Goal: Task Accomplishment & Management: Complete application form

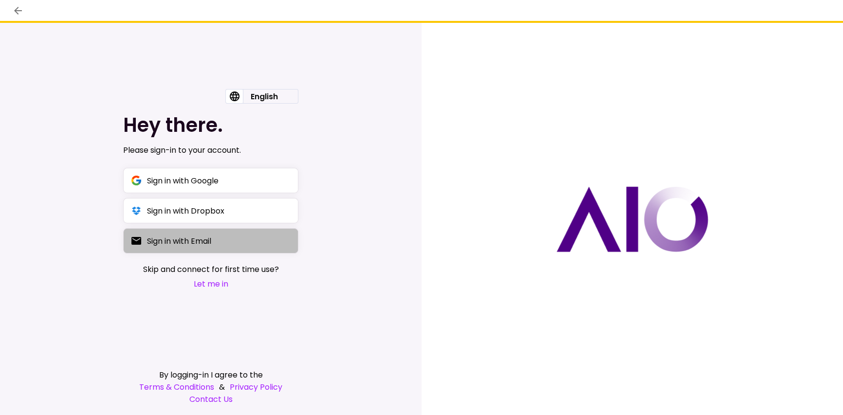
click at [199, 249] on button "Sign in with Email" at bounding box center [210, 240] width 175 height 25
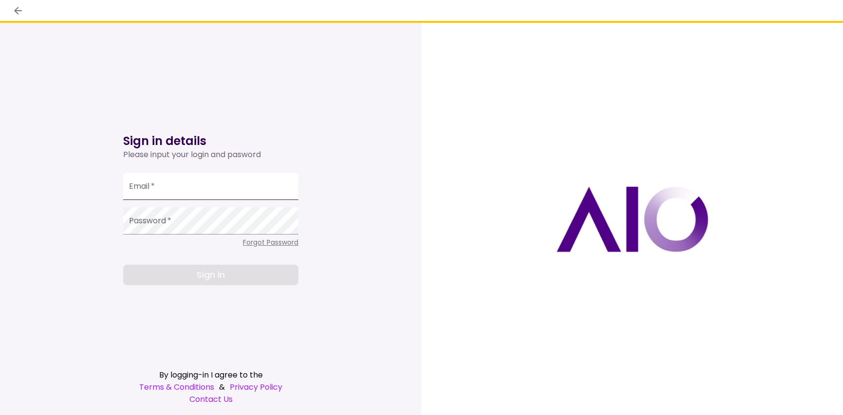
click at [171, 194] on input "Email   *" at bounding box center [210, 186] width 175 height 27
type input "**********"
click at [272, 250] on div "**********" at bounding box center [210, 202] width 175 height 167
click at [273, 247] on span "Forgot Password" at bounding box center [271, 243] width 56 height 10
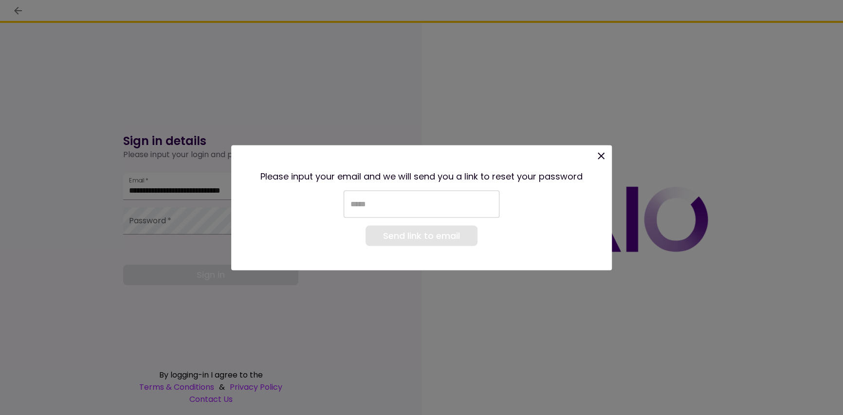
click at [374, 199] on input "email" at bounding box center [422, 203] width 156 height 27
type input "**********"
click at [412, 233] on button "Send link to email" at bounding box center [422, 235] width 112 height 20
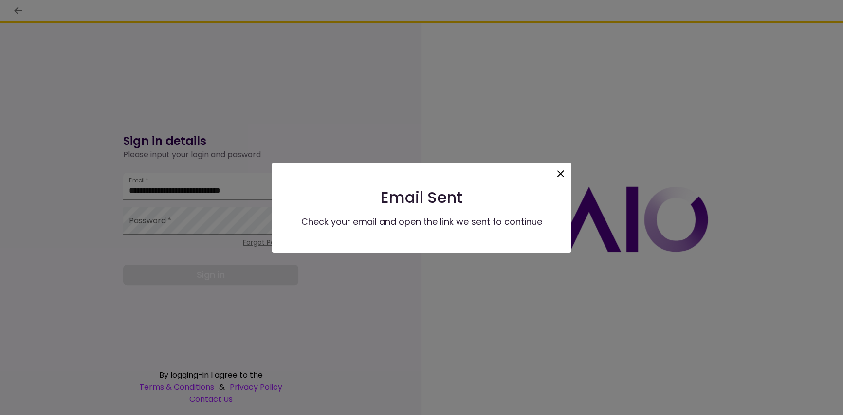
click at [559, 172] on icon at bounding box center [561, 174] width 12 height 12
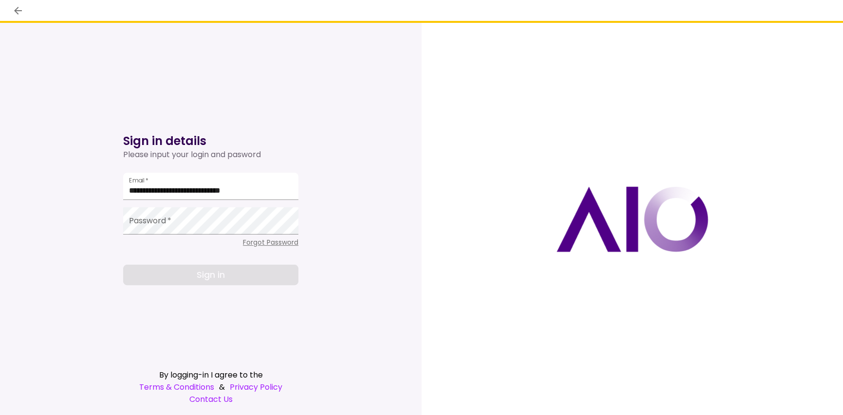
drag, startPoint x: 307, startPoint y: 232, endPoint x: 304, endPoint y: 241, distance: 9.4
click at [307, 232] on div "**********" at bounding box center [211, 219] width 422 height 392
click at [13, 14] on icon "back" at bounding box center [18, 11] width 12 height 12
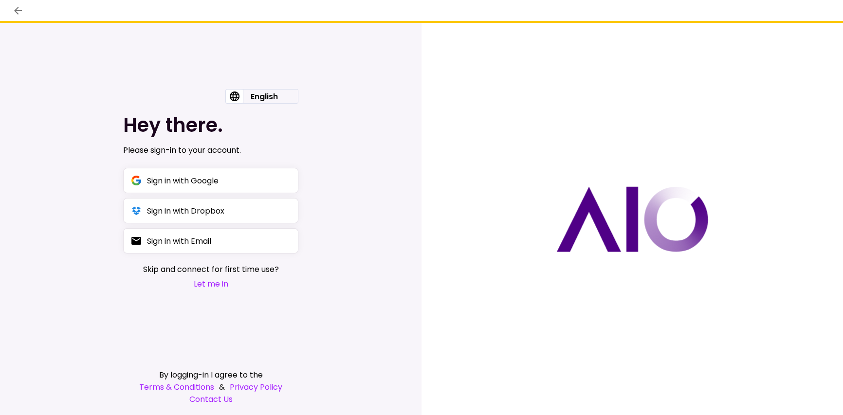
click at [212, 284] on button "Let me in" at bounding box center [211, 284] width 136 height 12
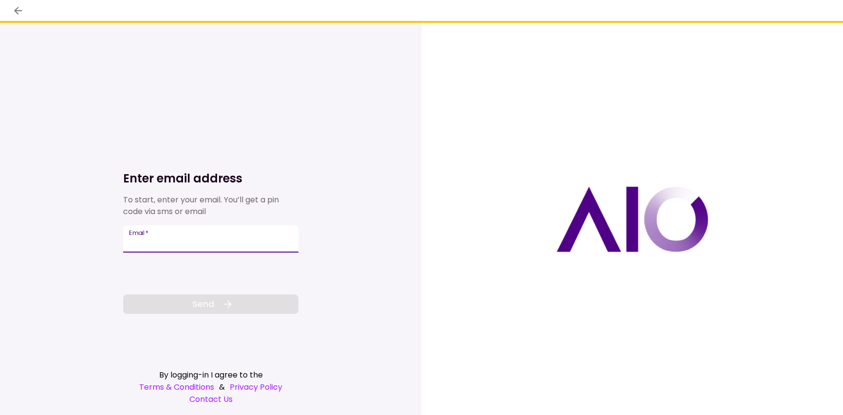
click at [163, 227] on input "Email   *" at bounding box center [210, 238] width 175 height 27
click at [167, 240] on input "Email   *" at bounding box center [210, 238] width 175 height 27
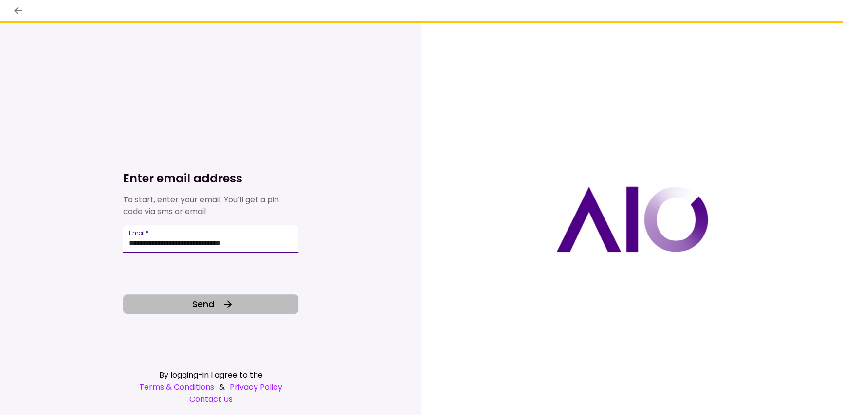
click at [176, 296] on button "Send" at bounding box center [210, 304] width 175 height 19
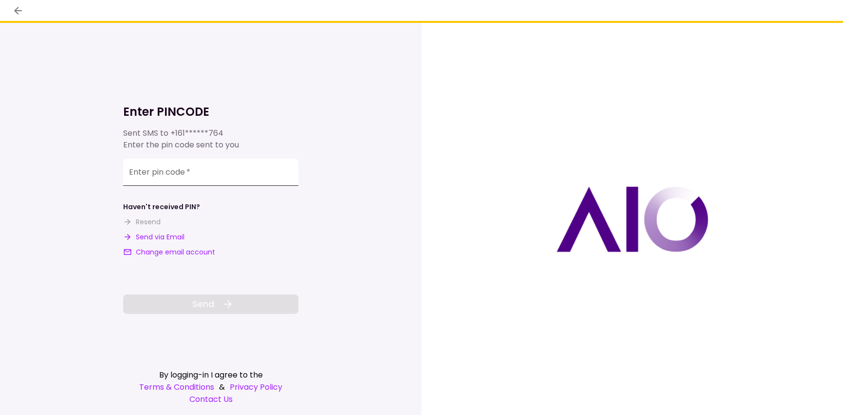
click at [172, 180] on input "**********" at bounding box center [210, 172] width 175 height 27
click at [261, 128] on div "Sent SMS to +161******764 Enter the pin code sent to you" at bounding box center [210, 139] width 175 height 23
click at [188, 175] on input "**********" at bounding box center [210, 172] width 175 height 27
click at [171, 240] on button "Send via Email" at bounding box center [153, 237] width 61 height 10
click at [225, 163] on input "**********" at bounding box center [210, 172] width 175 height 27
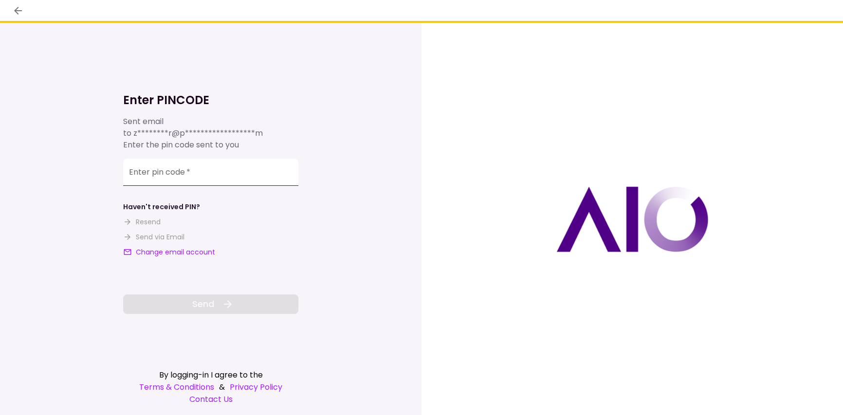
click at [137, 182] on input "**********" at bounding box center [210, 172] width 175 height 27
click at [208, 167] on input "**********" at bounding box center [210, 173] width 175 height 27
paste input "number"
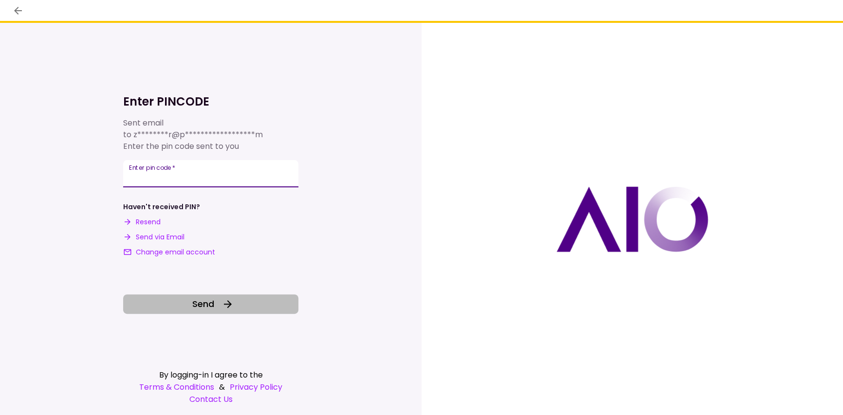
type input "******"
click at [218, 303] on button "Send" at bounding box center [210, 304] width 175 height 19
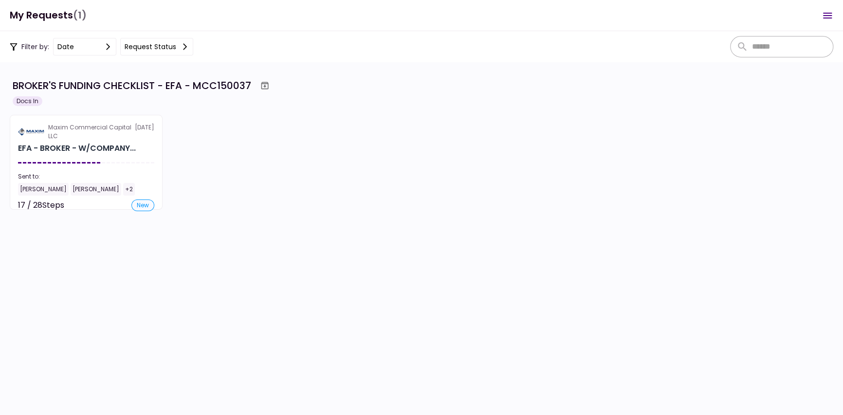
click at [238, 167] on div "Maxim Commercial Capital LLC [DATE] EFA - BROKER - W/COMPANY... Sent to: [PERSO…" at bounding box center [422, 162] width 824 height 95
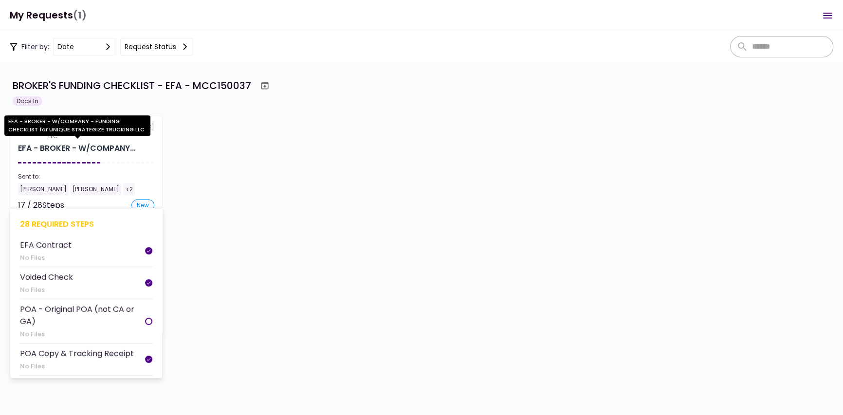
click at [68, 142] on div "EFA - BROKER - W/COMPANY - FUNDING CHECKLIST for UNIQUE STRATEGIZE TRUCKING LLC" at bounding box center [77, 128] width 146 height 27
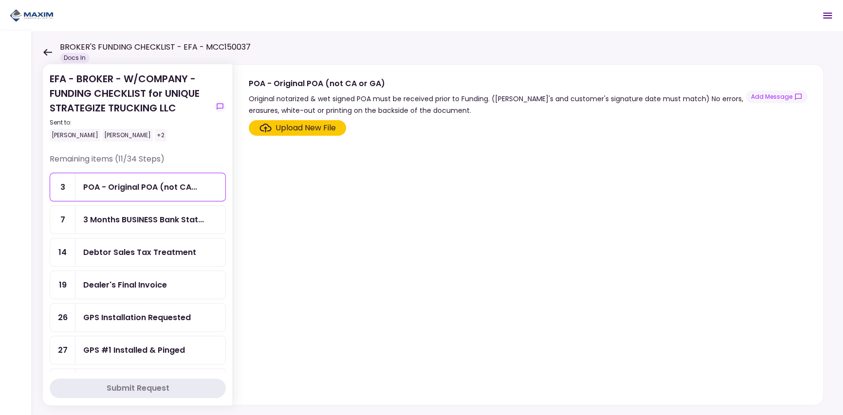
click at [181, 157] on div "Remaining items (11/34 Steps)" at bounding box center [138, 162] width 176 height 19
click at [139, 188] on div "POA - Original POA (not CA..." at bounding box center [140, 187] width 114 height 12
click at [132, 222] on div "3 Months BUSINESS Bank Stat..." at bounding box center [143, 220] width 121 height 12
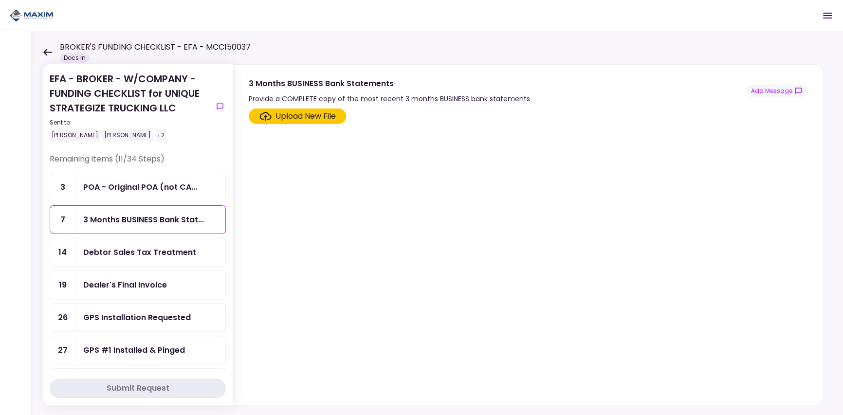
click at [115, 242] on div "Debtor Sales Tax Treatment" at bounding box center [150, 253] width 150 height 28
click at [115, 281] on div "Dealer's Final Invoice" at bounding box center [125, 285] width 84 height 12
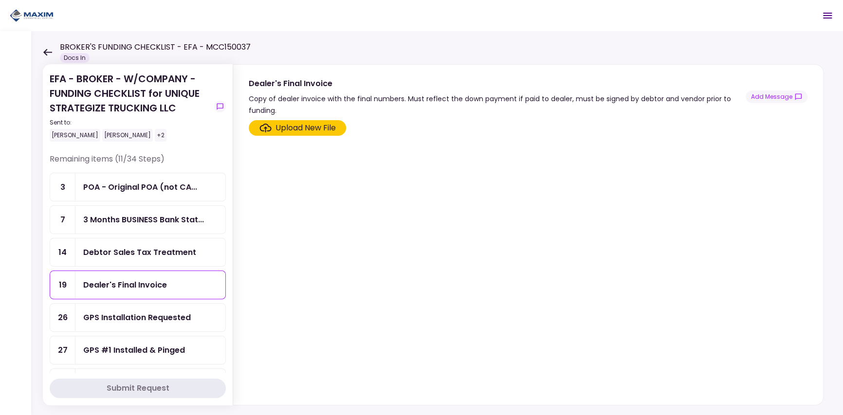
click at [145, 251] on div "Debtor Sales Tax Treatment" at bounding box center [139, 252] width 113 height 12
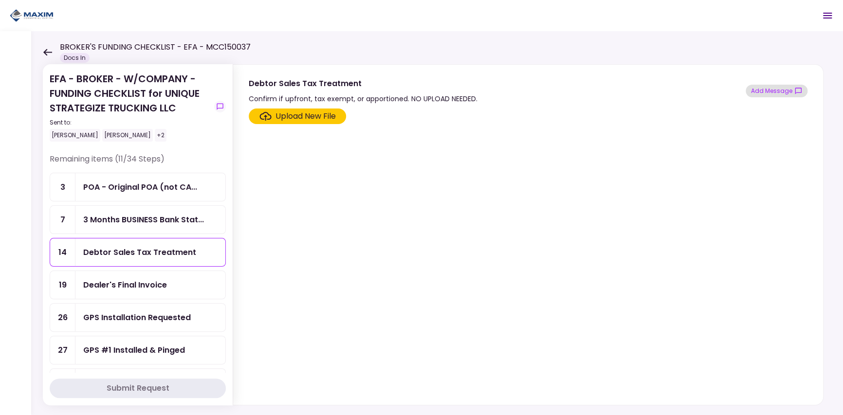
click at [768, 91] on button "Add Message" at bounding box center [777, 91] width 62 height 13
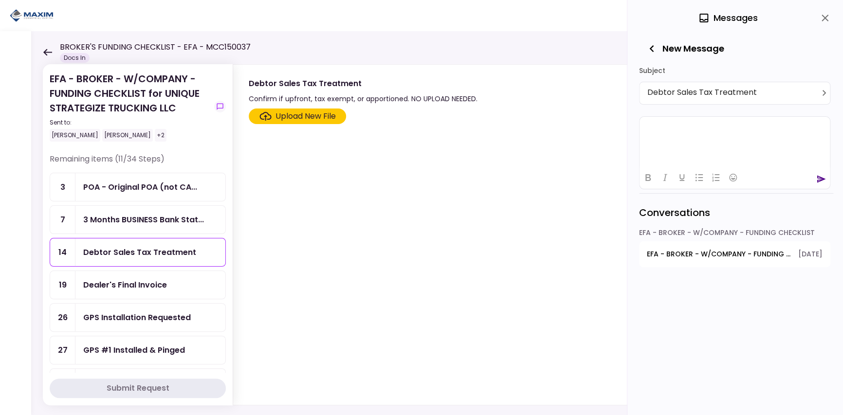
click at [680, 137] on html at bounding box center [735, 128] width 190 height 24
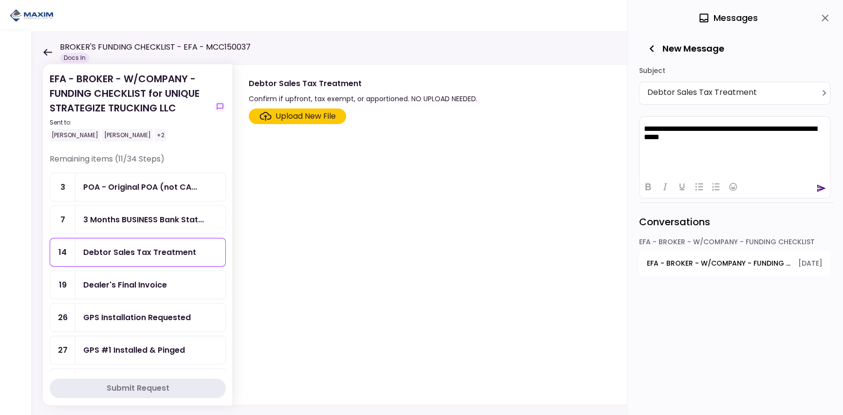
click at [826, 193] on div at bounding box center [735, 186] width 190 height 19
click at [822, 188] on icon "send" at bounding box center [822, 188] width 9 height 7
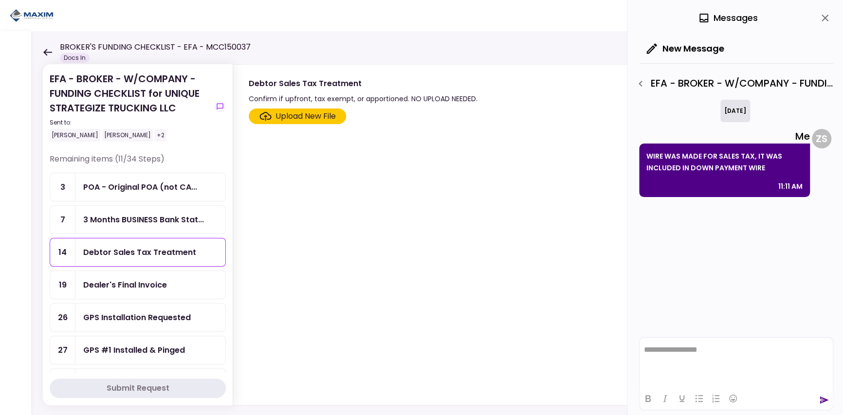
click at [685, 232] on div "[DATE] Me WIRE WAS MADE FOR SALES TAX, IT WAS INCLUDED IN DOWN PAYMENT WIRE 11:…" at bounding box center [736, 216] width 194 height 233
click at [615, 232] on section "Upload New File" at bounding box center [528, 255] width 559 height 293
click at [124, 271] on div "Dealer's Final Invoice" at bounding box center [150, 285] width 150 height 28
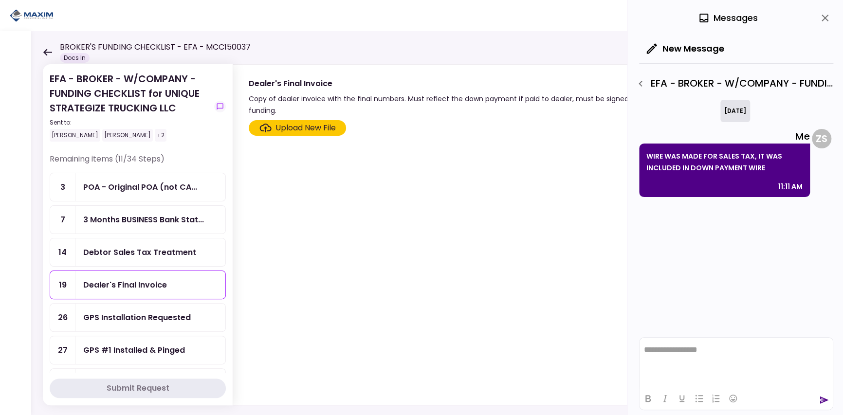
click at [130, 308] on div "GPS Installation Requested" at bounding box center [150, 318] width 150 height 28
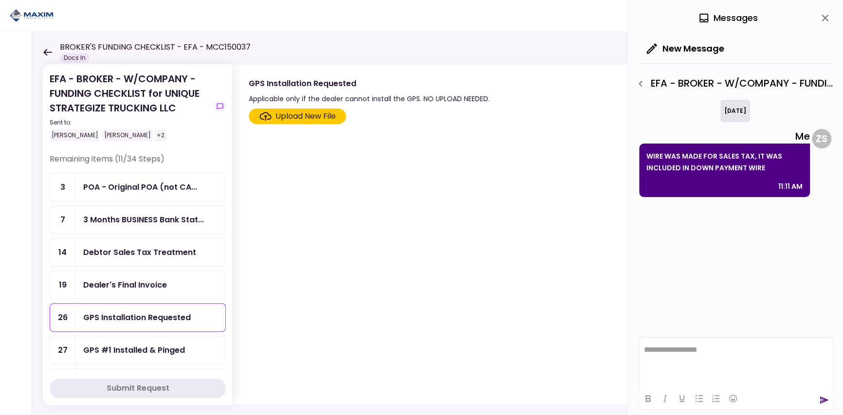
click at [142, 348] on div "GPS #1 Installed & Pinged" at bounding box center [134, 350] width 102 height 12
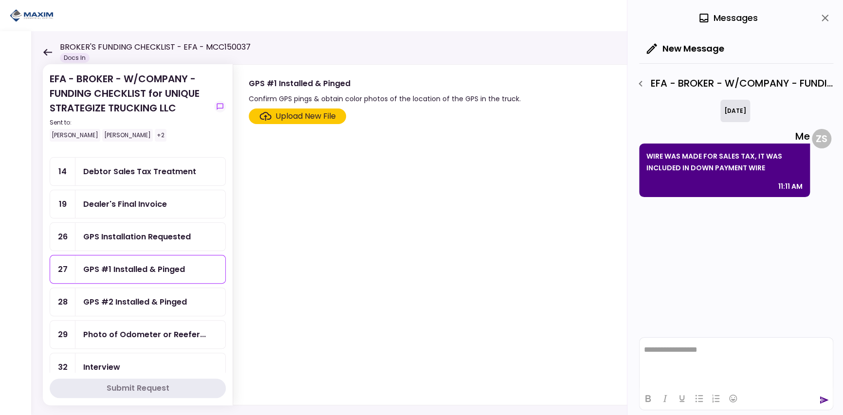
click at [135, 288] on div "GPS #2 Installed & Pinged" at bounding box center [150, 302] width 150 height 28
click at [129, 323] on div "Photo of Odometer or Reefer..." at bounding box center [150, 335] width 150 height 28
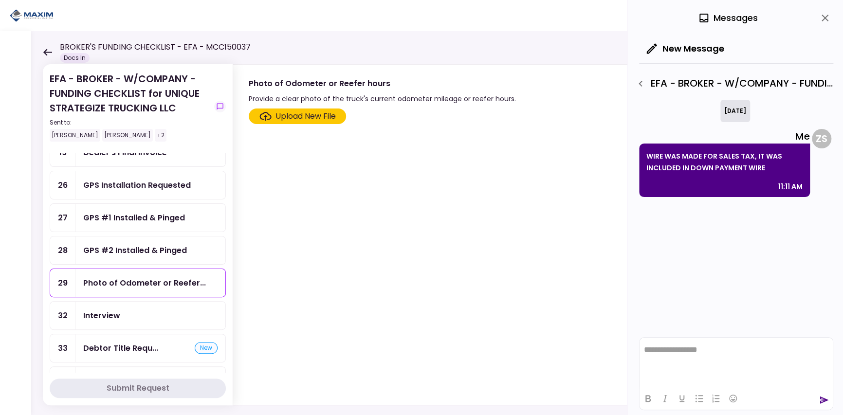
scroll to position [162, 0]
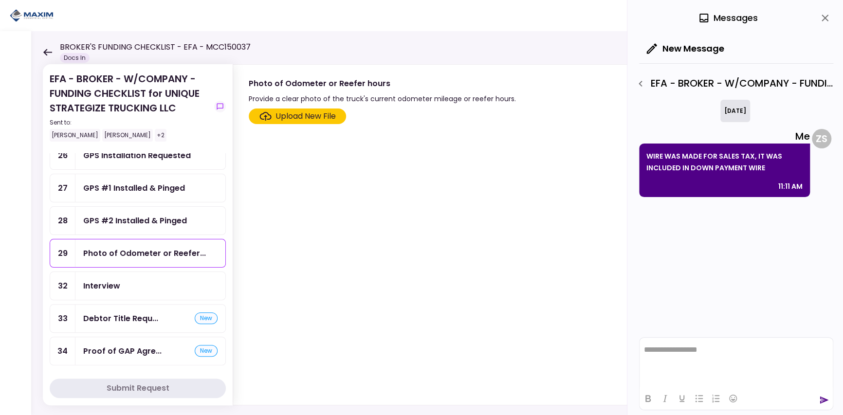
click at [129, 272] on div "Interview" at bounding box center [150, 286] width 150 height 28
click at [302, 224] on section "Upload New File" at bounding box center [528, 255] width 559 height 293
click at [132, 321] on div "Debtor Title Requ... new" at bounding box center [150, 319] width 150 height 28
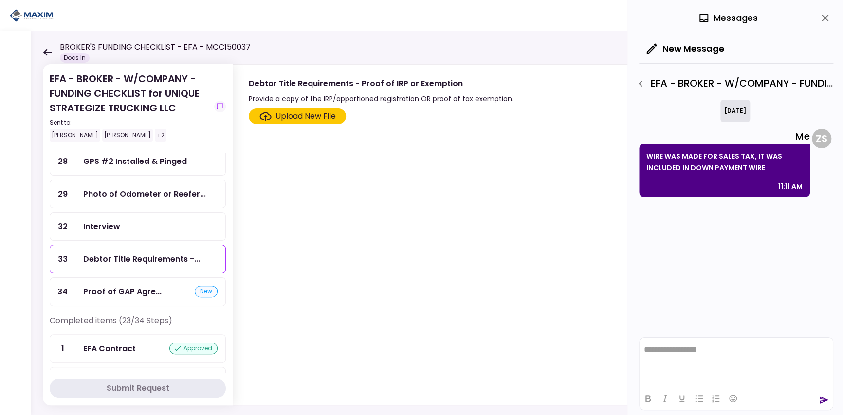
scroll to position [243, 0]
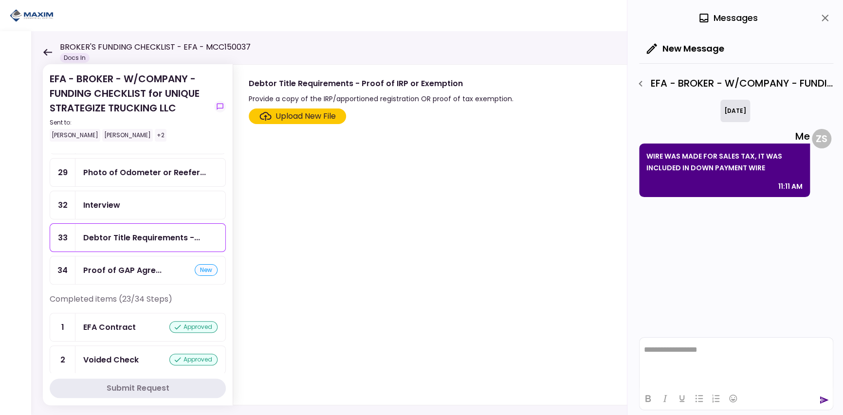
click at [327, 229] on section "Upload New File" at bounding box center [528, 255] width 559 height 293
click at [144, 272] on div "Proof of GAP Agre..." at bounding box center [122, 270] width 78 height 12
click at [142, 243] on div "Debtor Title Requirements -..." at bounding box center [150, 238] width 150 height 28
click at [148, 264] on div "Proof of GAP Agreement" at bounding box center [132, 270] width 98 height 12
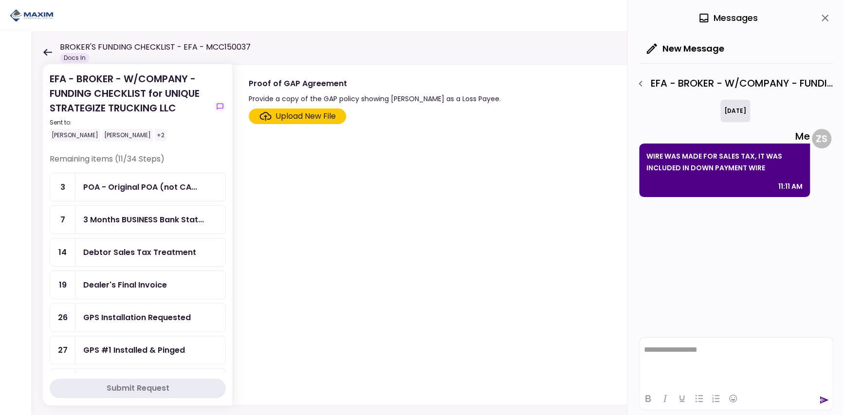
click at [285, 215] on section "Upload New File" at bounding box center [528, 255] width 559 height 293
click at [324, 115] on div "Upload New File" at bounding box center [306, 117] width 60 height 12
click at [0, 0] on input "Upload New File" at bounding box center [0, 0] width 0 height 0
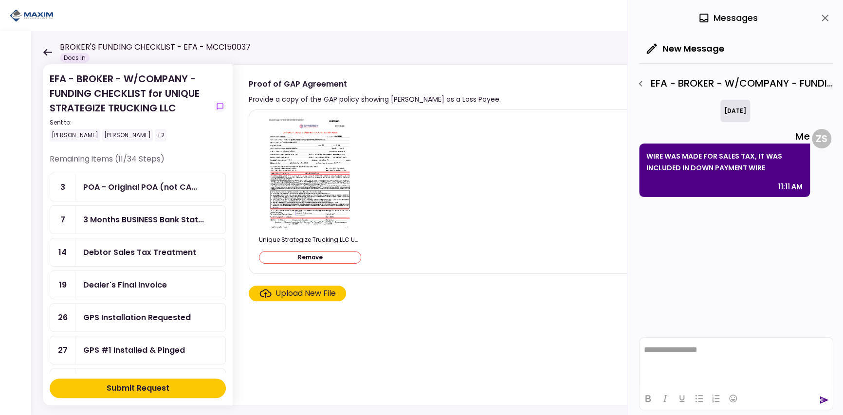
click at [173, 394] on button "Submit Request" at bounding box center [138, 388] width 176 height 19
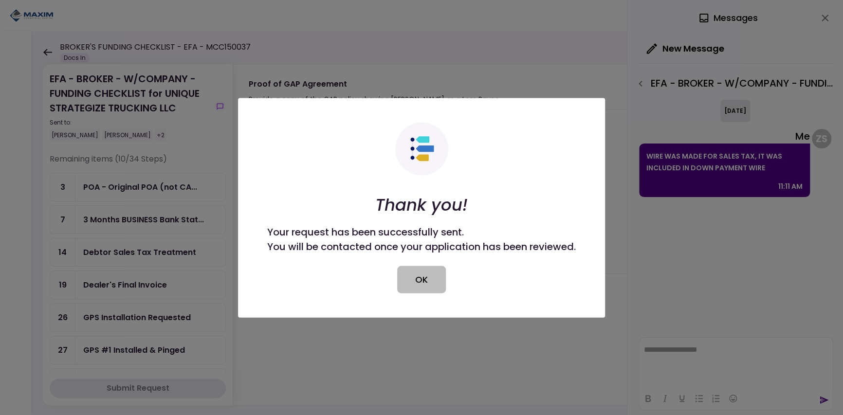
click at [412, 282] on button "OK" at bounding box center [421, 279] width 49 height 27
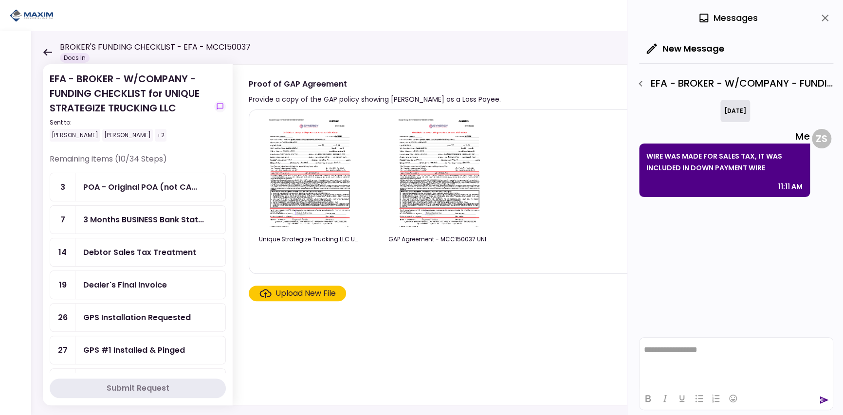
click at [386, 303] on section "Unique Strategize Trucking LLC Unit #703196 Maxim Classic Gap.pdf GAP Agreement…" at bounding box center [528, 256] width 559 height 292
drag, startPoint x: 446, startPoint y: 213, endPoint x: 377, endPoint y: 347, distance: 150.1
click at [376, 345] on section "Unique Strategize Trucking LLC Unit #703196 Maxim Classic Gap.pdf GAP Agreement…" at bounding box center [528, 256] width 559 height 292
click at [442, 198] on img at bounding box center [439, 174] width 87 height 112
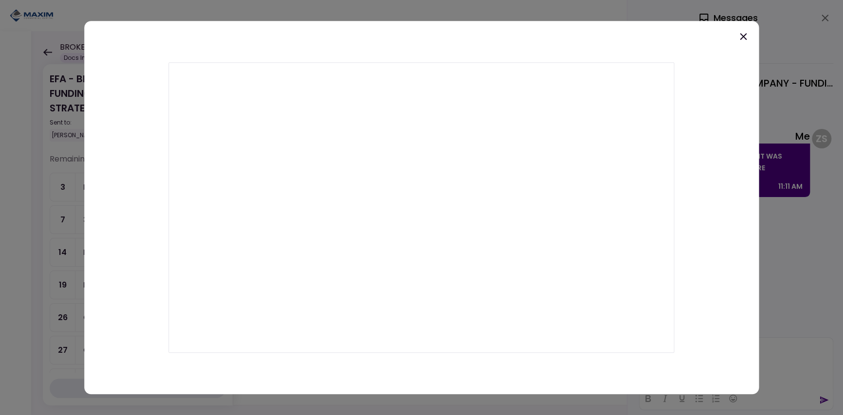
click at [748, 31] on icon at bounding box center [744, 37] width 12 height 12
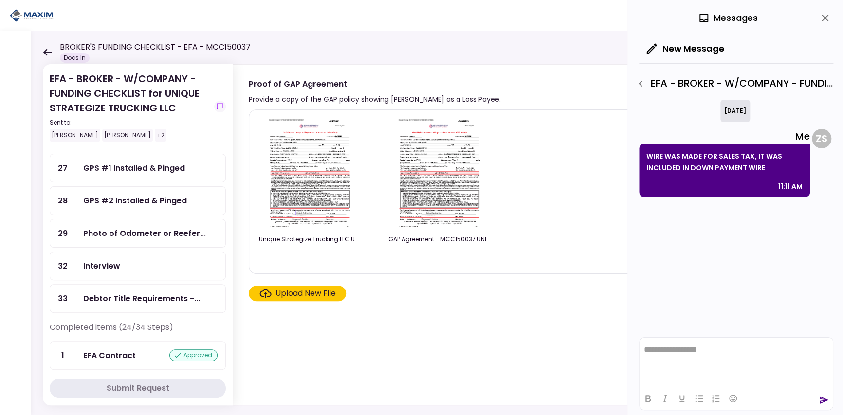
scroll to position [162, 0]
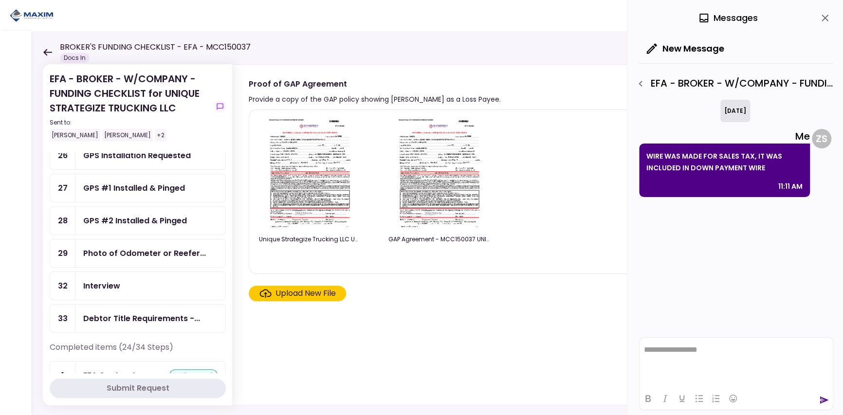
click at [130, 258] on div "Photo of Odometer or Reefer..." at bounding box center [150, 254] width 150 height 28
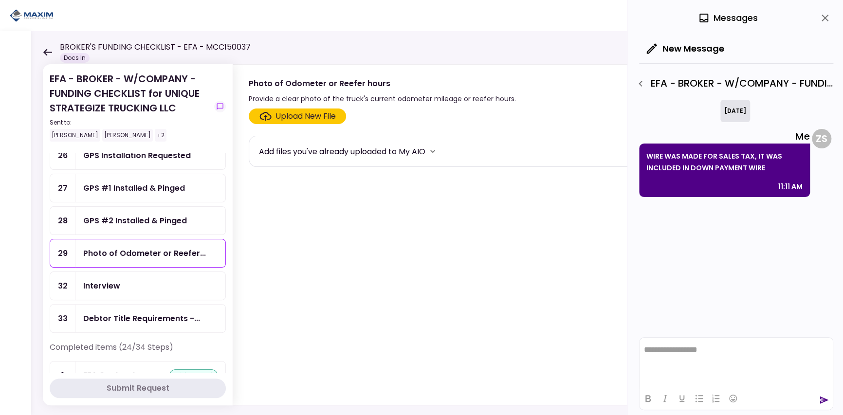
click at [131, 281] on div "Interview" at bounding box center [150, 286] width 134 height 12
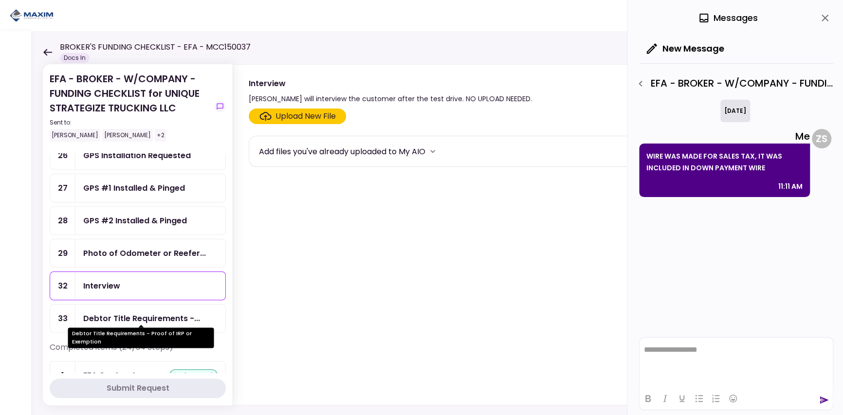
click at [149, 313] on div "Debtor Title Requirements -..." at bounding box center [141, 319] width 117 height 12
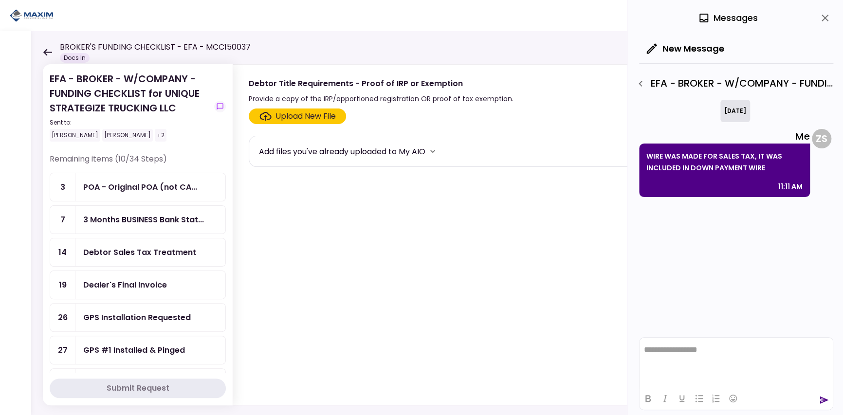
click at [109, 183] on div "POA - Original POA (not CA..." at bounding box center [140, 187] width 114 height 12
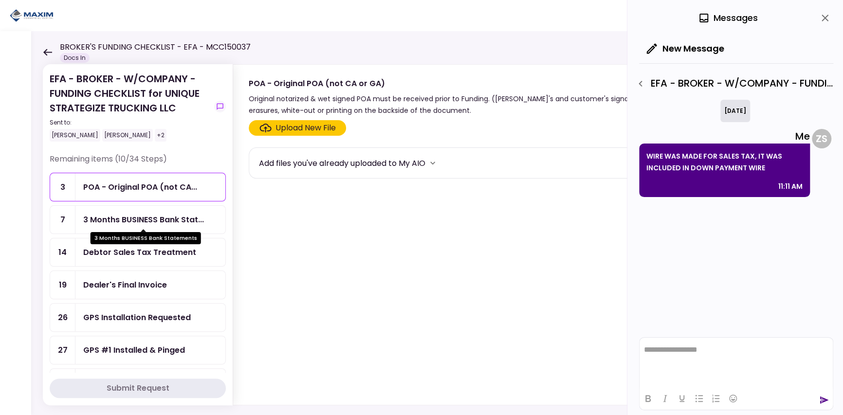
click at [151, 206] on div "3 Months BUSINESS Bank Stat..." at bounding box center [150, 220] width 150 height 28
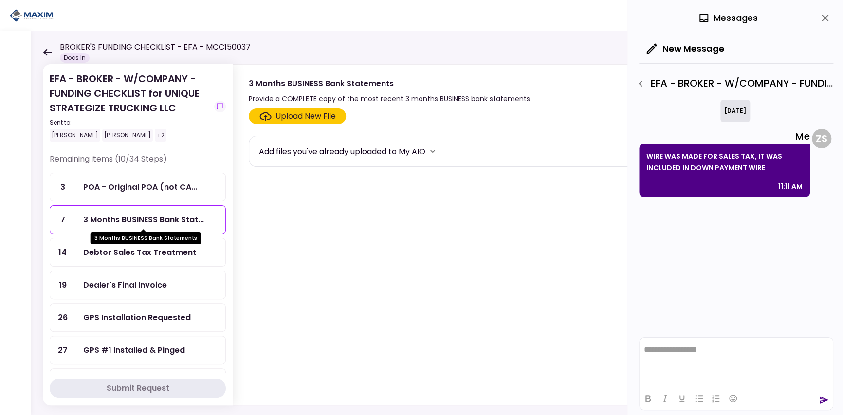
click at [148, 214] on div "3 Months BUSINESS Bank Stat..." at bounding box center [143, 220] width 121 height 12
click at [145, 183] on div "POA - Original POA (not CA..." at bounding box center [140, 187] width 114 height 12
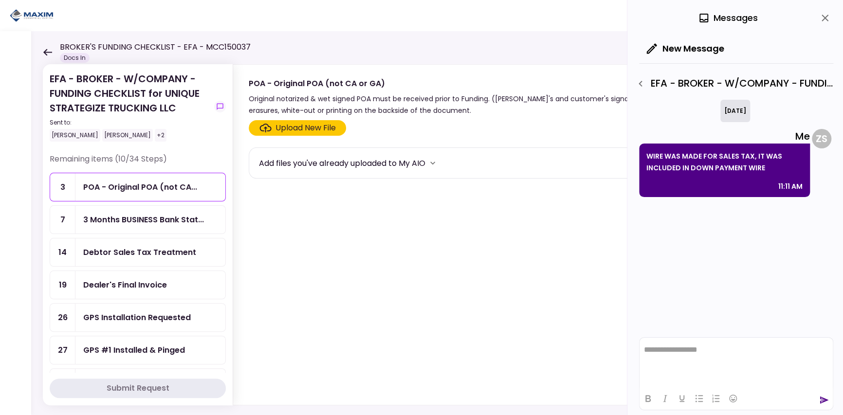
click at [312, 252] on section "Upload New File Add files you've already uploaded to My AIO" at bounding box center [528, 260] width 559 height 281
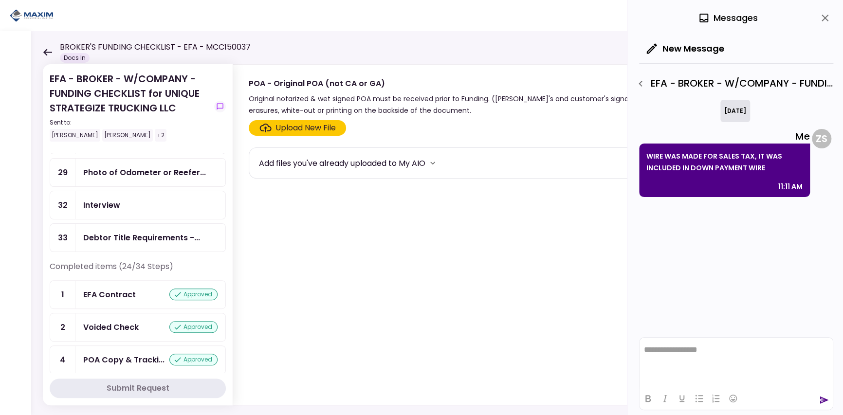
click at [138, 224] on div "Debtor Title Requirements -..." at bounding box center [150, 238] width 150 height 28
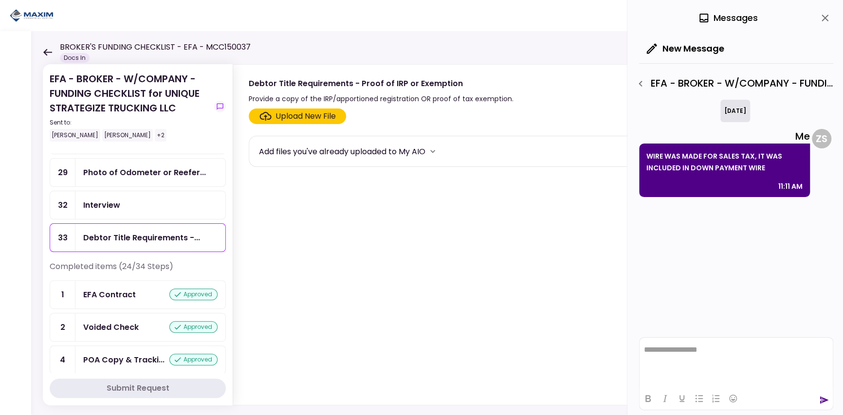
click at [138, 214] on div "Interview" at bounding box center [150, 205] width 150 height 28
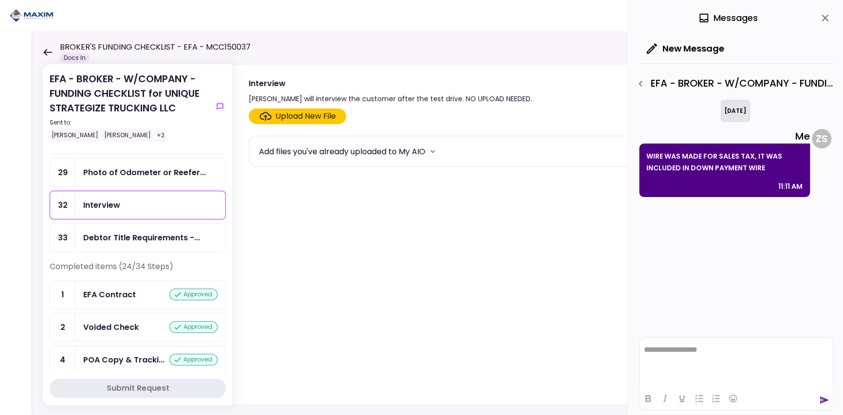
click at [118, 175] on div "Photo of Odometer or Reefer..." at bounding box center [150, 173] width 150 height 28
click at [821, 23] on icon "close" at bounding box center [826, 18] width 12 height 12
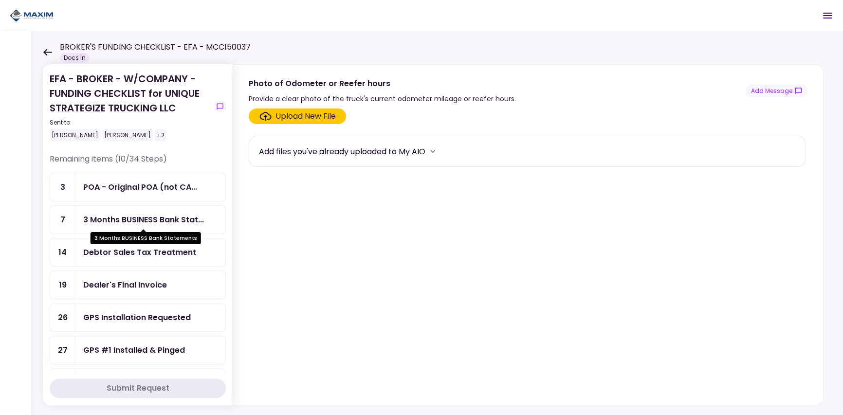
click at [116, 226] on div "3 Months BUSINESS Bank Statements" at bounding box center [146, 234] width 111 height 19
click at [160, 196] on div "POA - Original POA (not CA..." at bounding box center [150, 187] width 150 height 28
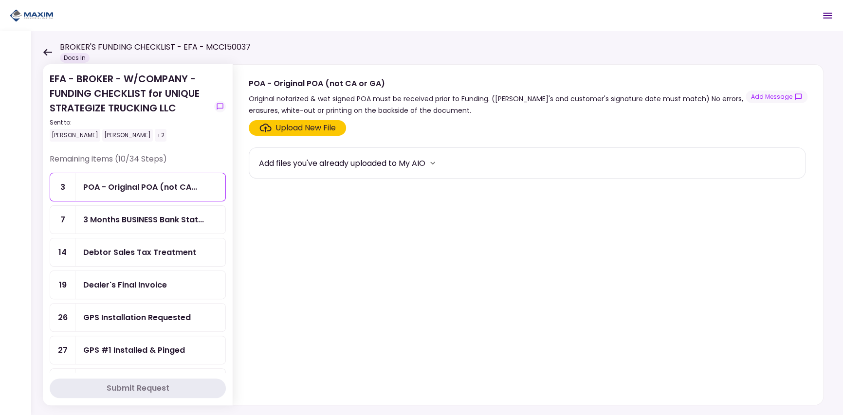
scroll to position [81, 0]
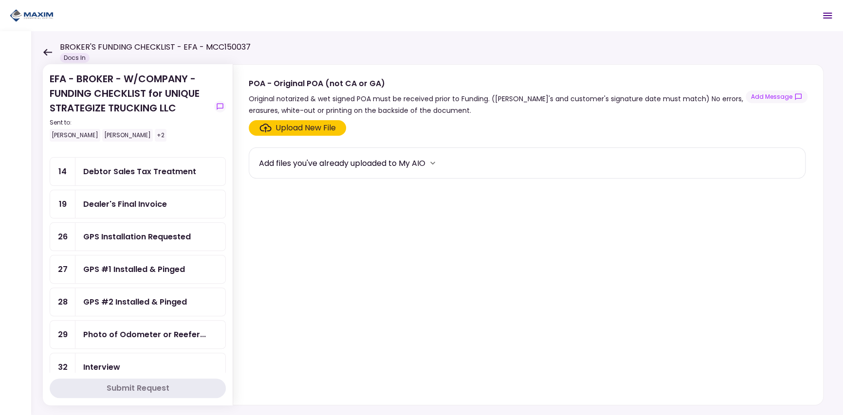
click at [427, 295] on section "Upload New File Add files you've already uploaded to My AIO" at bounding box center [528, 260] width 559 height 281
click at [391, 243] on section "Upload New File Add files you've already uploaded to My AIO" at bounding box center [528, 260] width 559 height 281
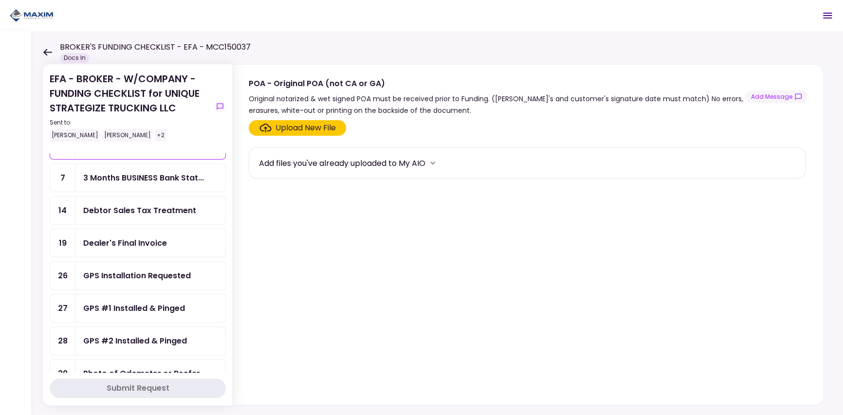
scroll to position [0, 0]
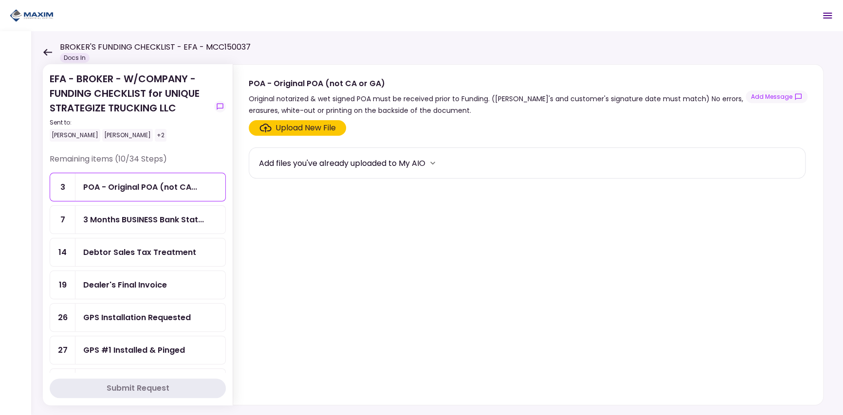
click at [501, 289] on section "Upload New File Add files you've already uploaded to My AIO" at bounding box center [528, 260] width 559 height 281
